Goal: Information Seeking & Learning: Learn about a topic

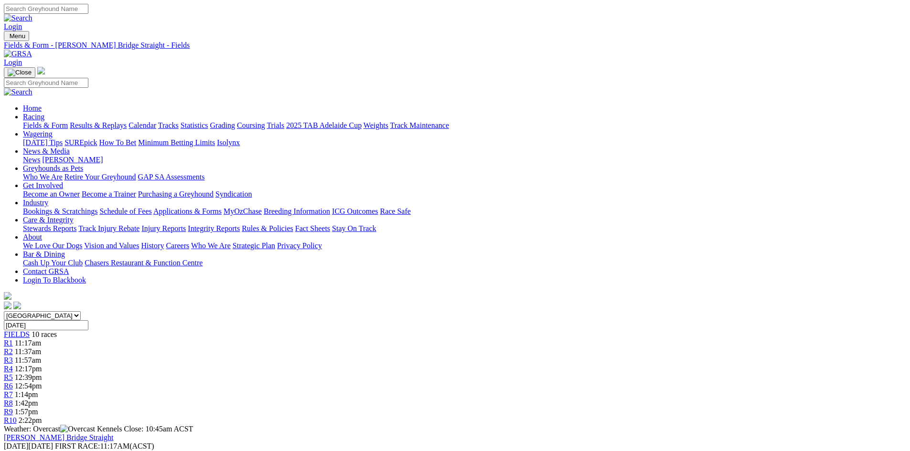
click at [32, 50] on img at bounding box center [18, 54] width 28 height 9
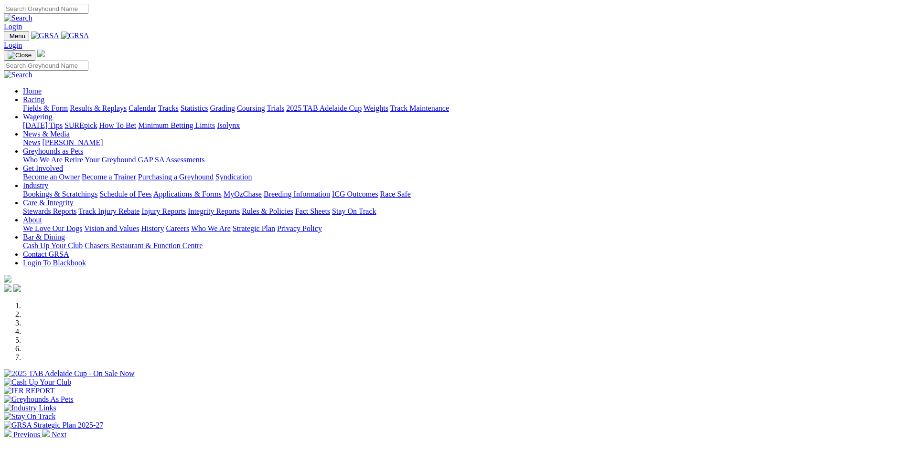
click at [74, 199] on link "Care & Integrity" at bounding box center [48, 203] width 51 height 8
click at [76, 207] on link "Stewards Reports" at bounding box center [49, 211] width 53 height 8
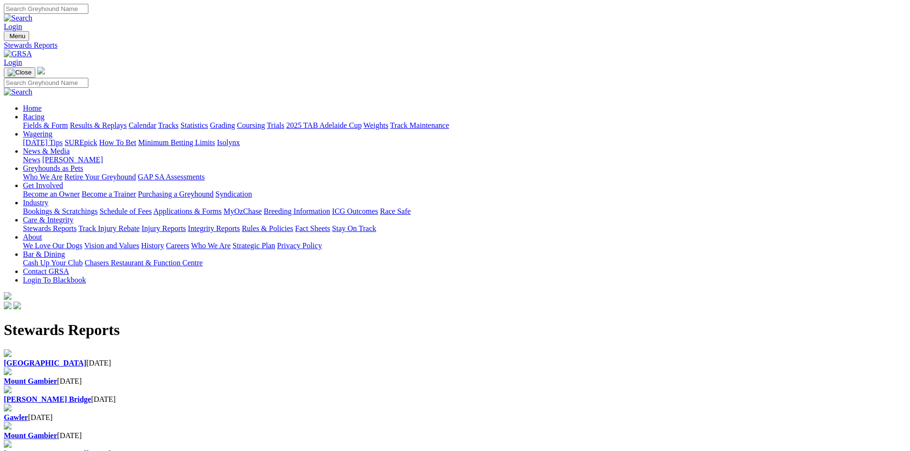
click at [203, 359] on div "Angle Park 08 Sep 2025" at bounding box center [455, 363] width 902 height 9
click at [32, 50] on img at bounding box center [18, 54] width 28 height 9
